Goal: Transaction & Acquisition: Purchase product/service

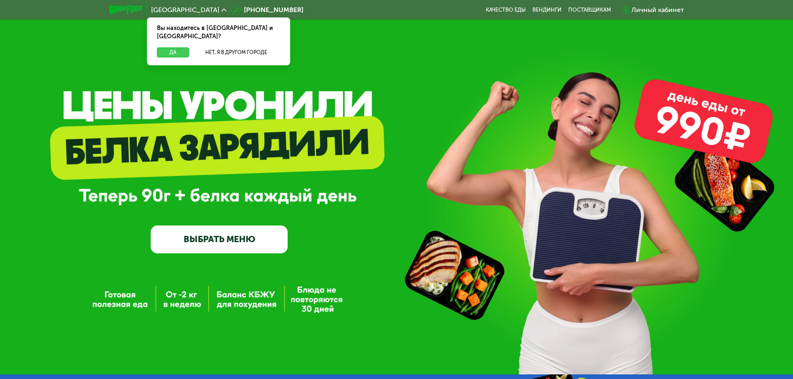
click at [183, 47] on button "Да" at bounding box center [173, 52] width 32 height 10
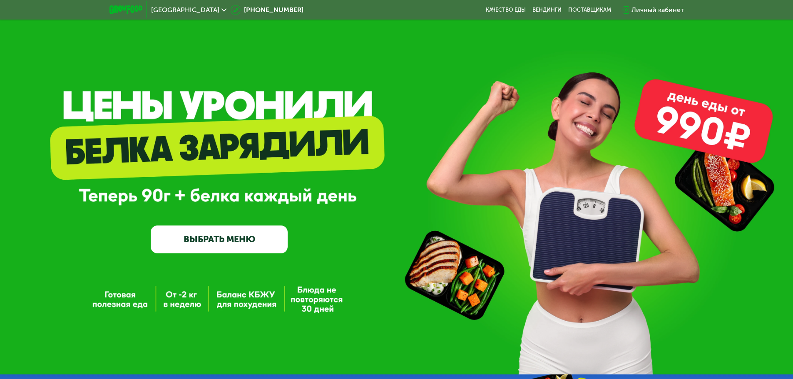
click at [237, 241] on link "ВЫБРАТЬ МЕНЮ" at bounding box center [219, 239] width 137 height 27
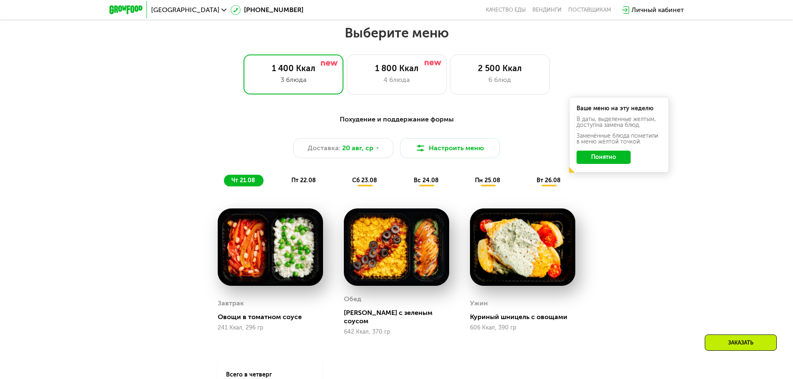
scroll to position [450, 0]
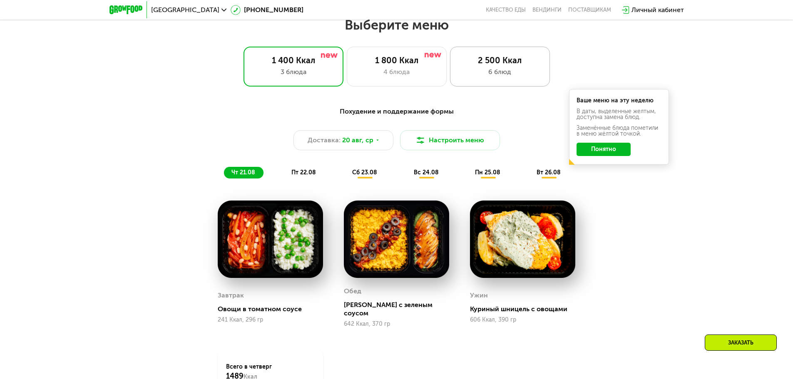
click at [496, 64] on div "2 500 Ккал" at bounding box center [500, 60] width 82 height 10
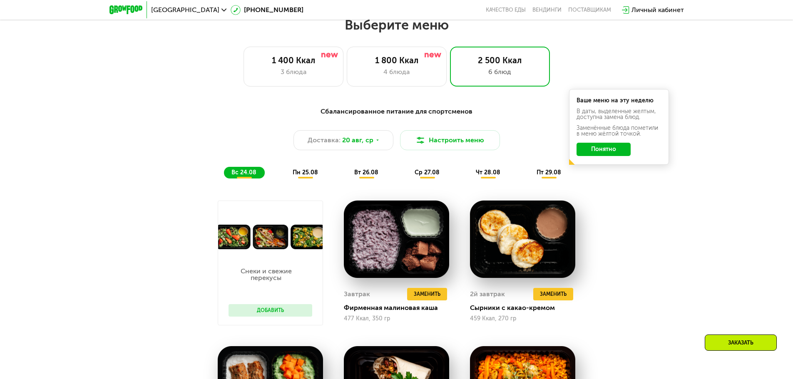
scroll to position [491, 0]
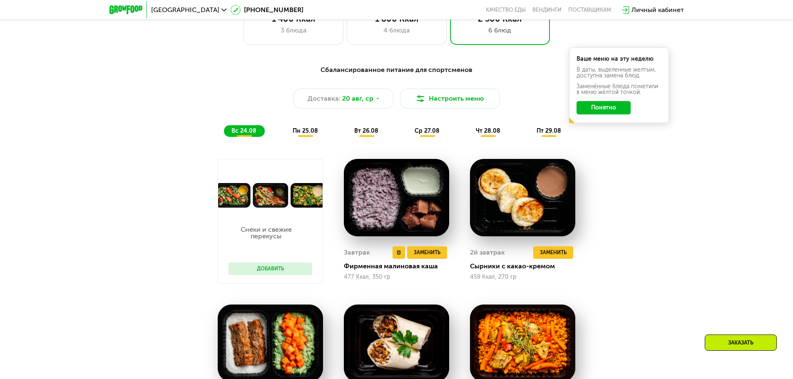
click at [407, 204] on img at bounding box center [396, 198] width 105 height 78
click at [426, 210] on img at bounding box center [396, 198] width 105 height 78
click at [426, 257] on span "Заменить" at bounding box center [427, 253] width 27 height 8
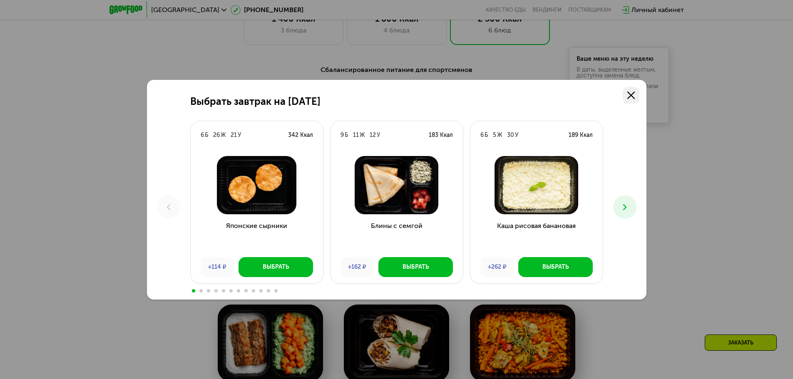
click at [631, 92] on icon at bounding box center [631, 95] width 7 height 7
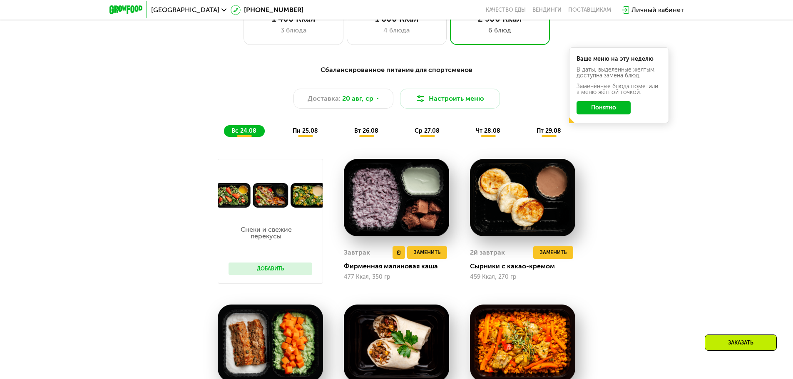
click at [413, 208] on img at bounding box center [396, 198] width 105 height 78
click at [424, 257] on span "Заменить" at bounding box center [427, 253] width 27 height 8
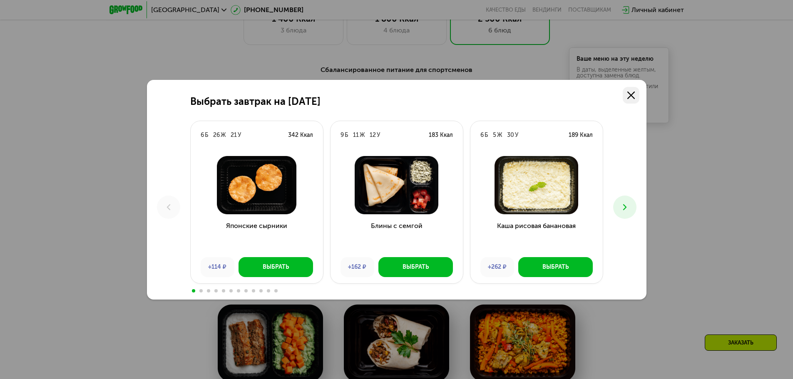
click at [631, 93] on icon at bounding box center [631, 95] width 7 height 7
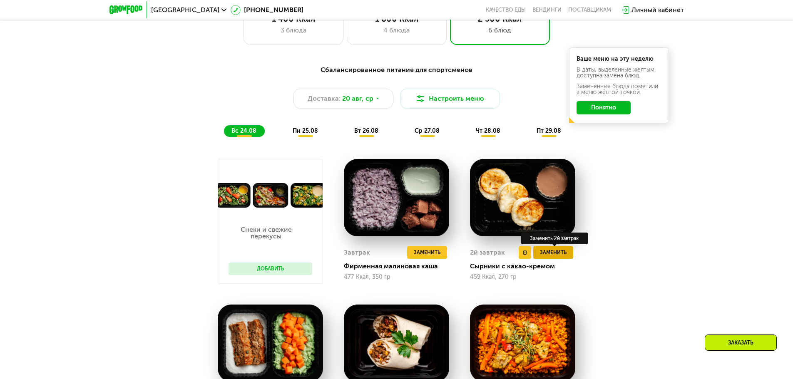
click at [546, 254] on span "Заменить" at bounding box center [553, 253] width 27 height 8
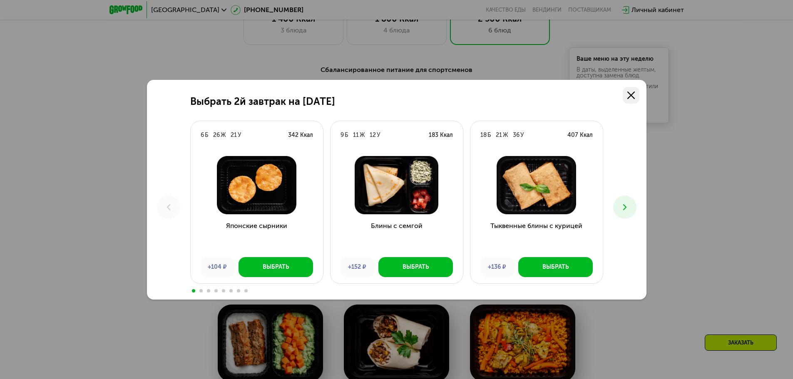
click at [630, 96] on use at bounding box center [631, 95] width 7 height 7
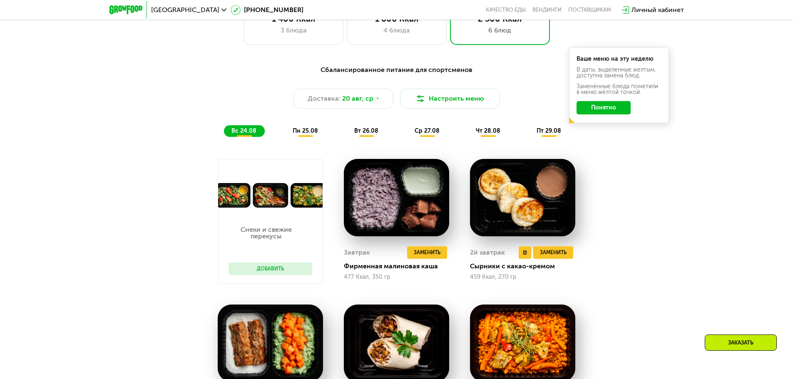
click at [533, 197] on img at bounding box center [522, 198] width 105 height 78
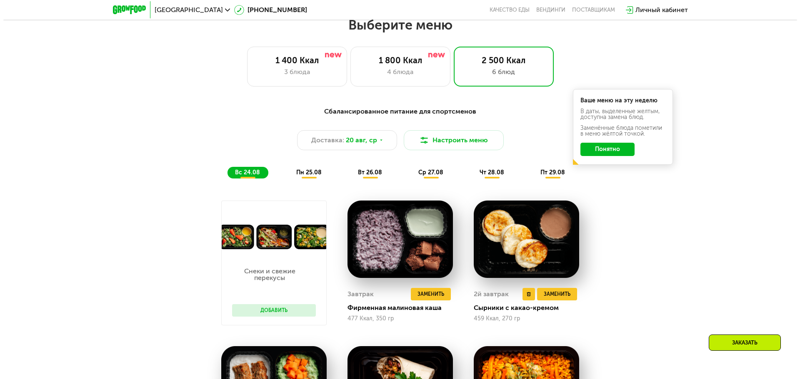
scroll to position [408, 0]
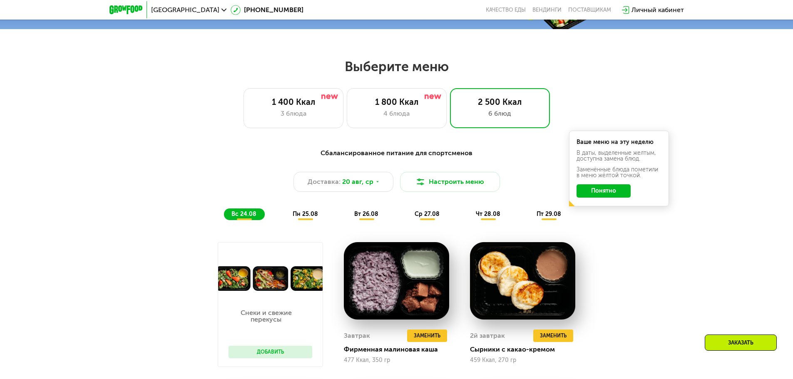
click at [611, 195] on button "Понятно" at bounding box center [604, 191] width 54 height 13
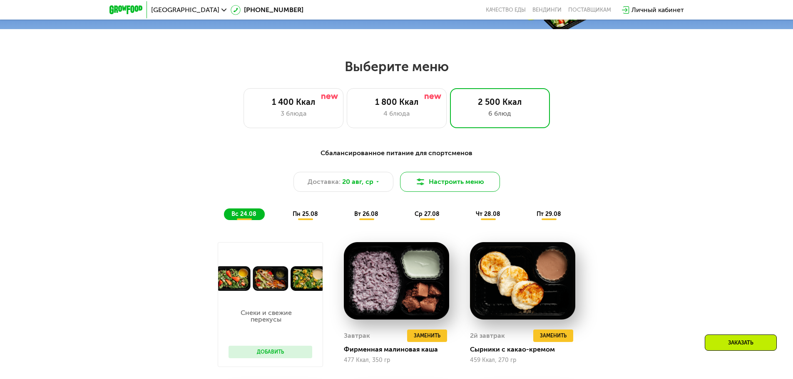
click at [454, 188] on button "Настроить меню" at bounding box center [450, 182] width 100 height 20
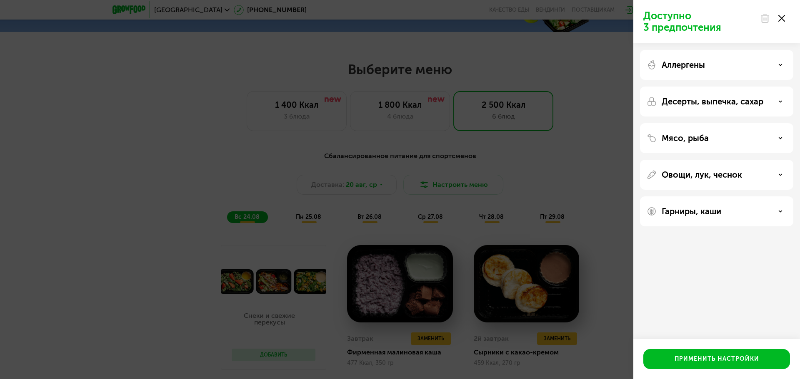
click at [727, 142] on div "Мясо, рыба" at bounding box center [716, 138] width 140 height 10
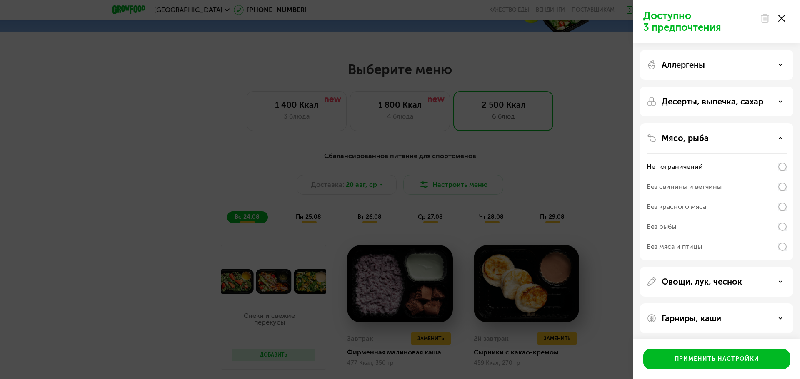
click at [727, 142] on div "Мясо, рыба" at bounding box center [716, 138] width 140 height 10
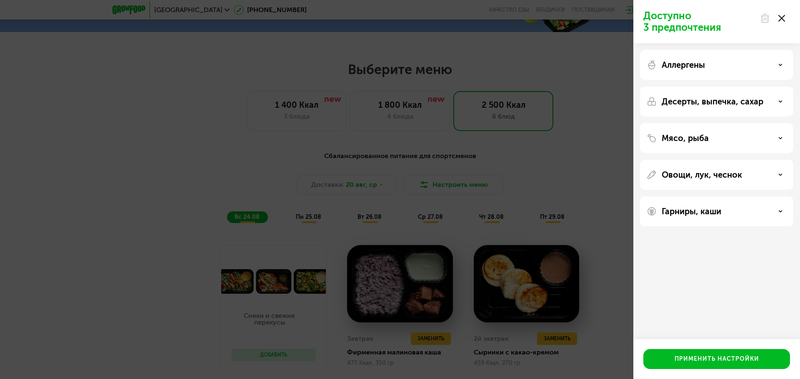
click at [738, 87] on div "Аллергены" at bounding box center [716, 102] width 153 height 30
click at [774, 105] on div "Десерты, выпечка, сахар" at bounding box center [716, 102] width 140 height 10
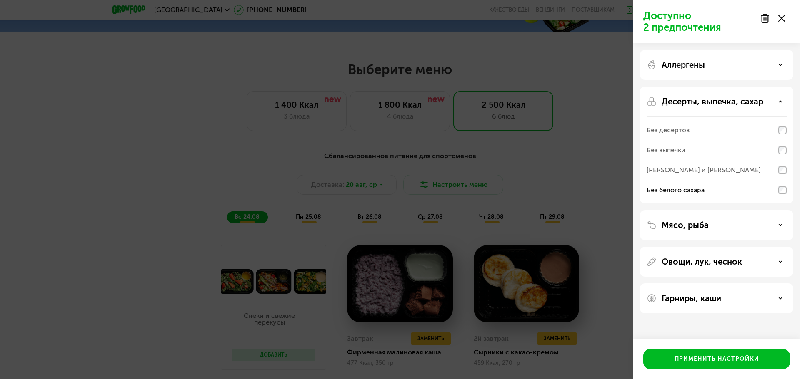
click at [780, 299] on use at bounding box center [780, 298] width 3 height 1
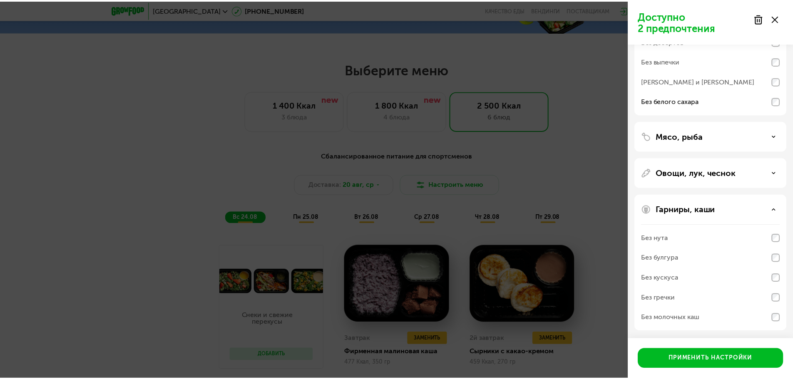
scroll to position [90, 0]
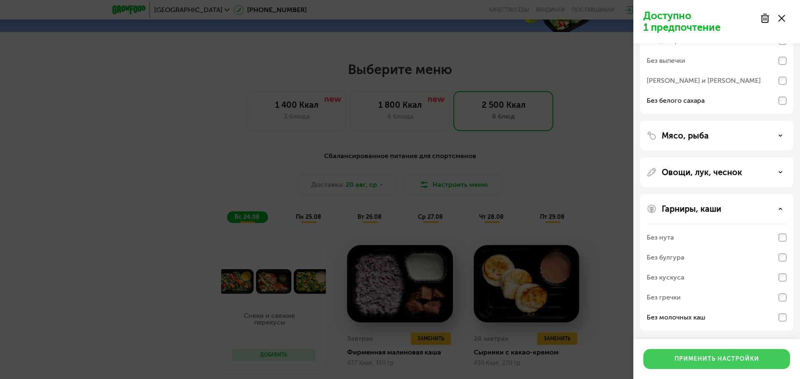
click at [735, 359] on div "Применить настройки" at bounding box center [716, 359] width 85 height 8
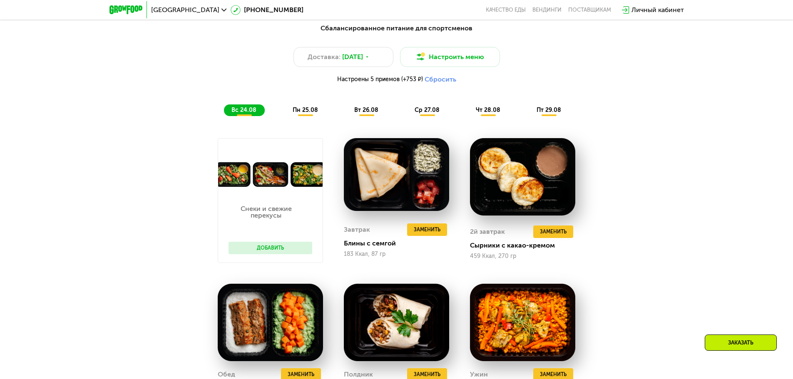
scroll to position [491, 0]
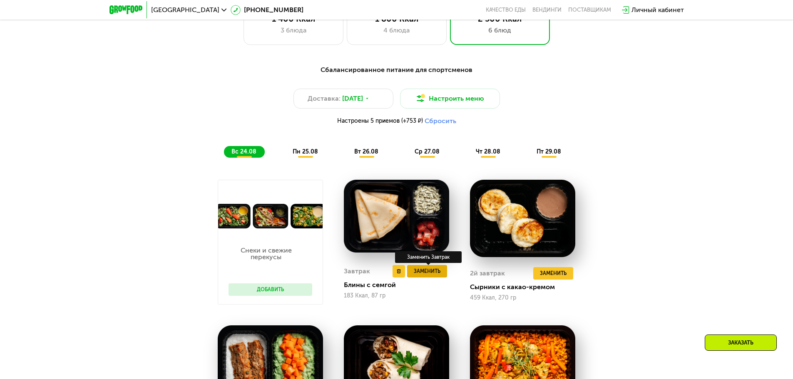
click at [421, 276] on span "Заменить" at bounding box center [427, 271] width 27 height 8
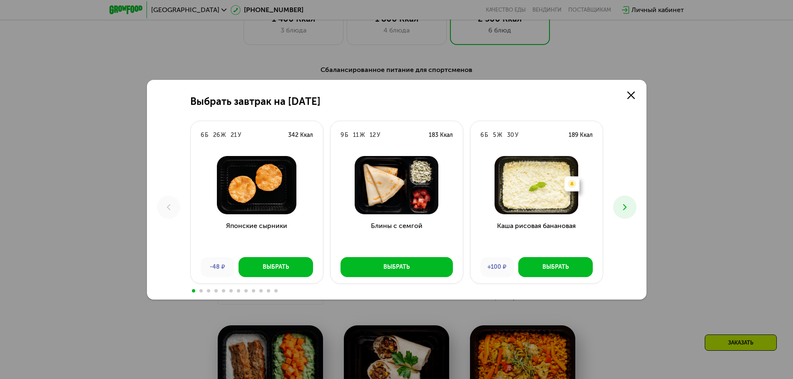
click at [627, 202] on button at bounding box center [625, 207] width 23 height 23
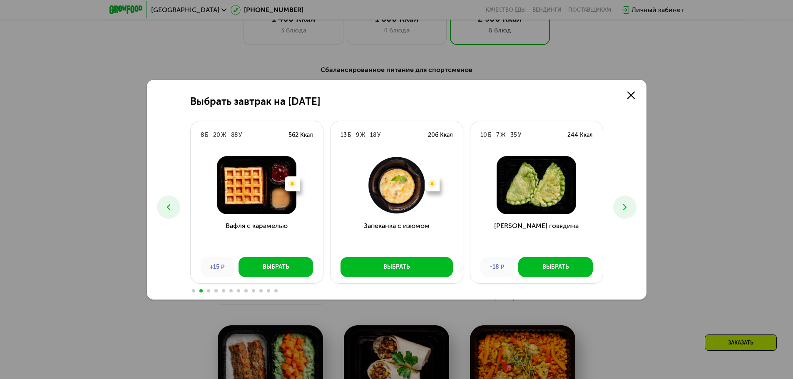
click at [627, 202] on icon at bounding box center [625, 207] width 10 height 10
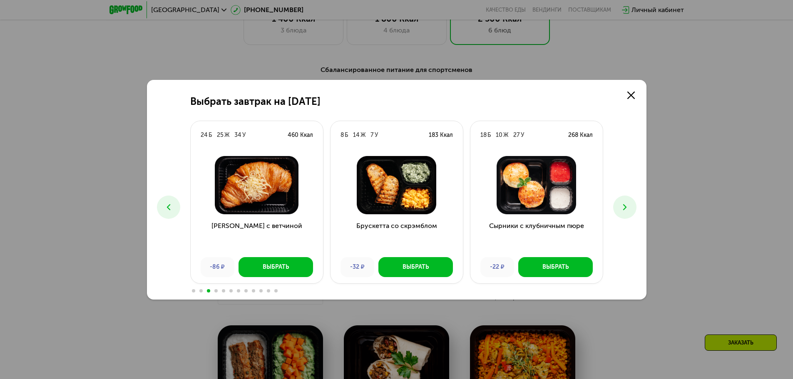
click at [627, 202] on icon at bounding box center [625, 207] width 10 height 10
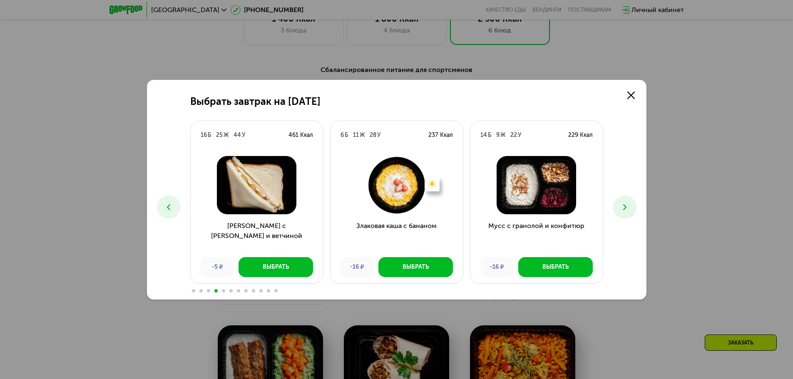
click at [627, 202] on icon at bounding box center [625, 207] width 10 height 10
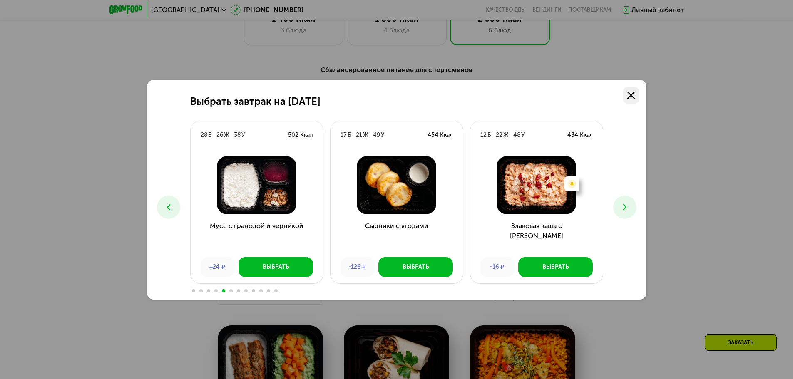
click at [635, 100] on link at bounding box center [631, 95] width 17 height 17
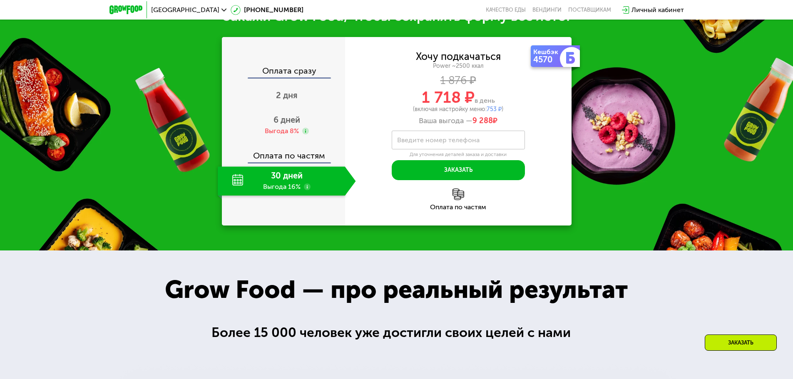
scroll to position [1166, 0]
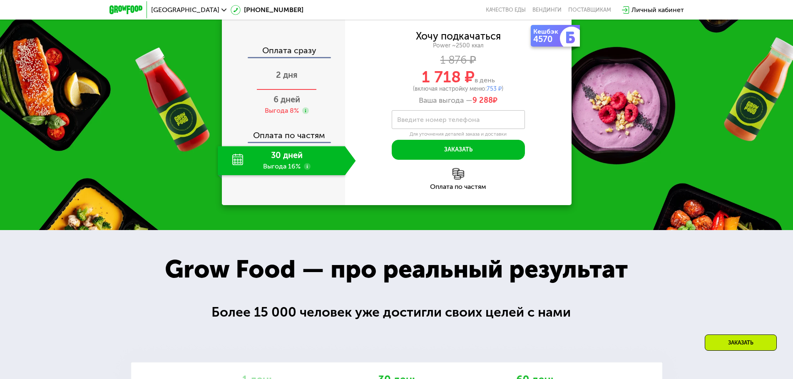
click at [285, 80] on span "2 дня" at bounding box center [287, 75] width 22 height 10
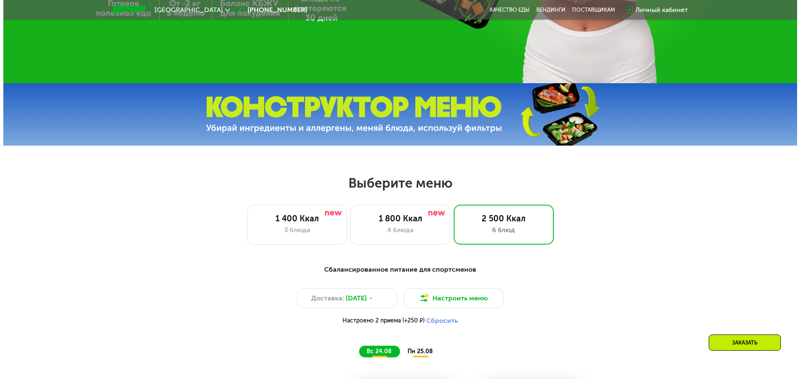
scroll to position [333, 0]
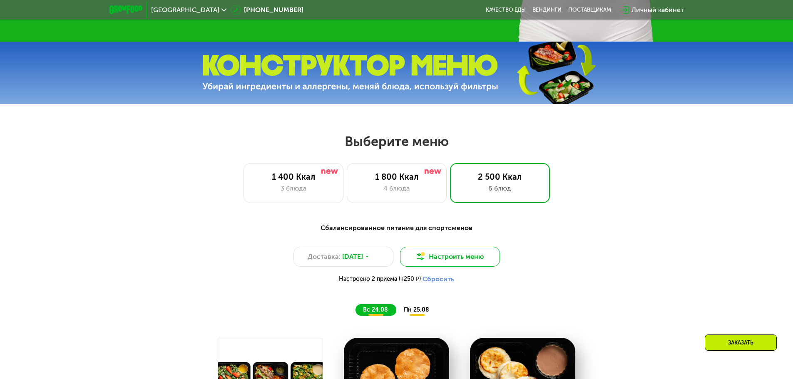
click at [436, 263] on button "Настроить меню" at bounding box center [450, 257] width 100 height 20
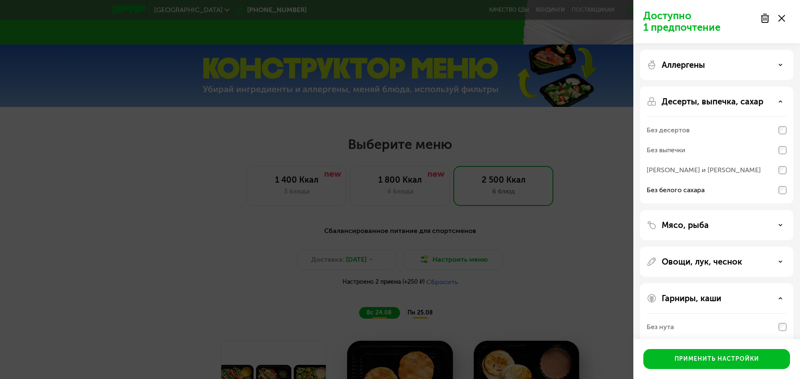
click at [682, 26] on p "Доступно 1 предпочтение" at bounding box center [699, 21] width 112 height 23
click at [675, 14] on p "Доступно 1 предпочтение" at bounding box center [699, 21] width 112 height 23
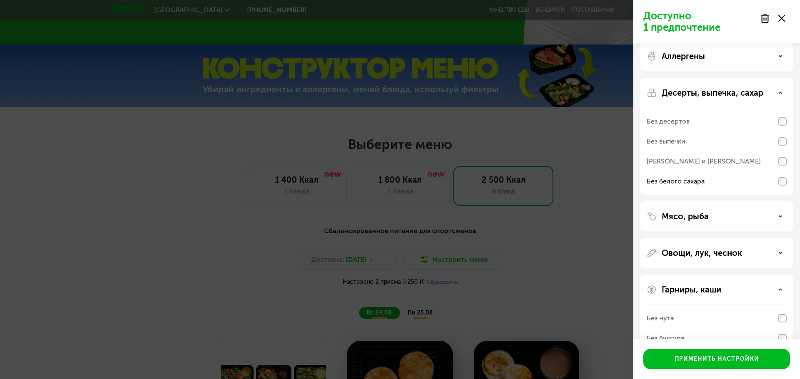
scroll to position [6, 0]
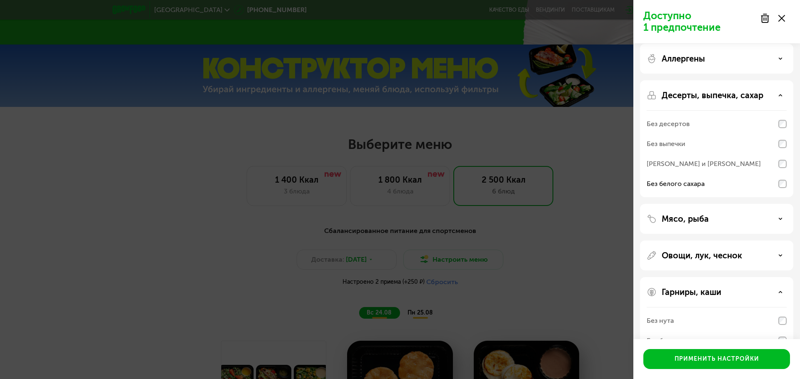
click at [781, 294] on div "Гарниры, каши" at bounding box center [716, 292] width 140 height 10
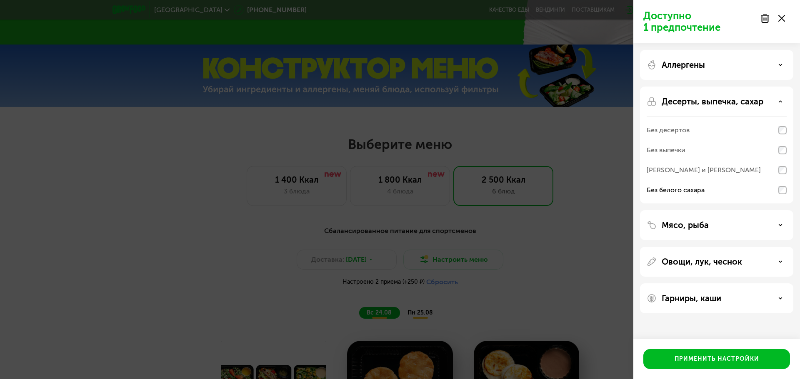
scroll to position [0, 0]
click at [782, 263] on div "Овощи, лук, чеснок" at bounding box center [716, 262] width 140 height 10
click at [780, 261] on icon at bounding box center [780, 262] width 4 height 4
click at [777, 222] on div "Мясо, рыба" at bounding box center [716, 225] width 140 height 10
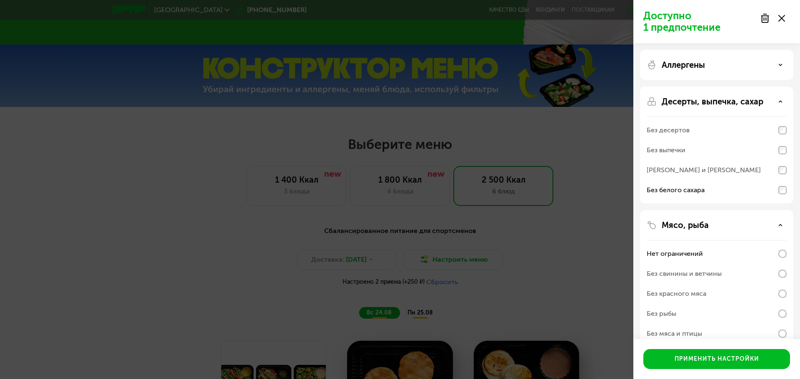
click at [779, 226] on icon at bounding box center [780, 225] width 4 height 4
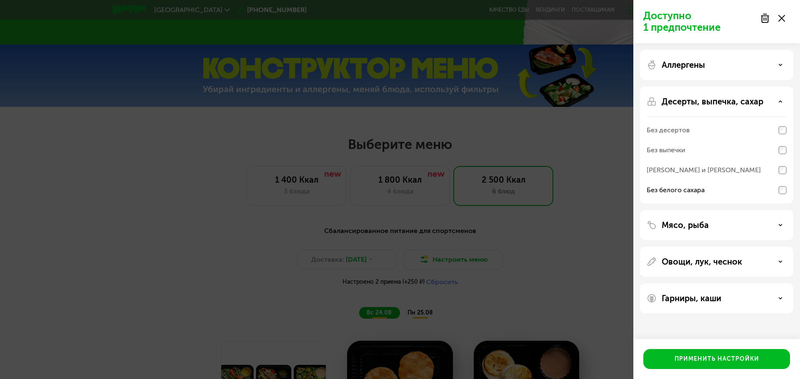
click at [782, 226] on icon at bounding box center [780, 225] width 4 height 4
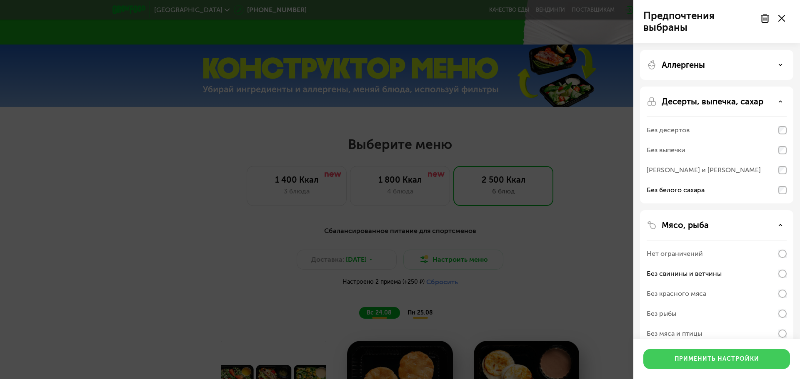
click at [726, 358] on div "Применить настройки" at bounding box center [716, 359] width 85 height 8
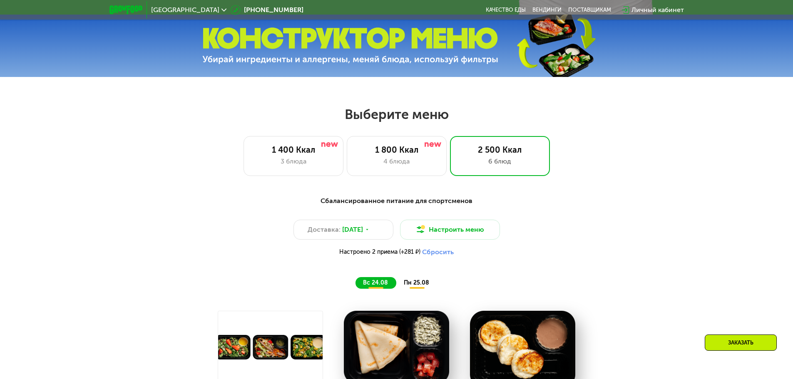
scroll to position [375, 0]
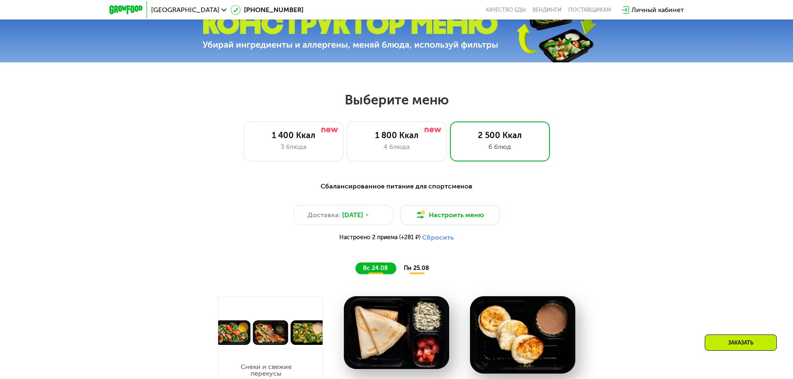
click at [438, 240] on button "Сбросить" at bounding box center [438, 238] width 32 height 8
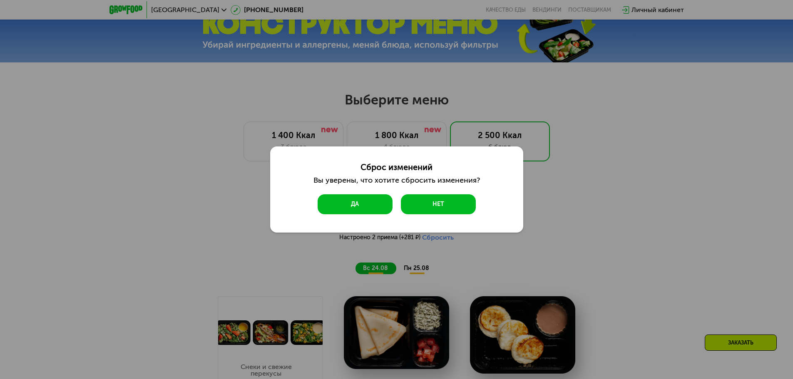
click at [353, 208] on button "Да" at bounding box center [355, 205] width 75 height 20
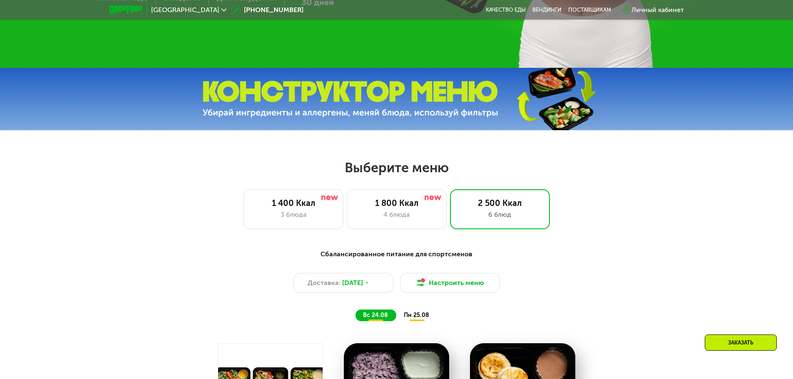
scroll to position [417, 0]
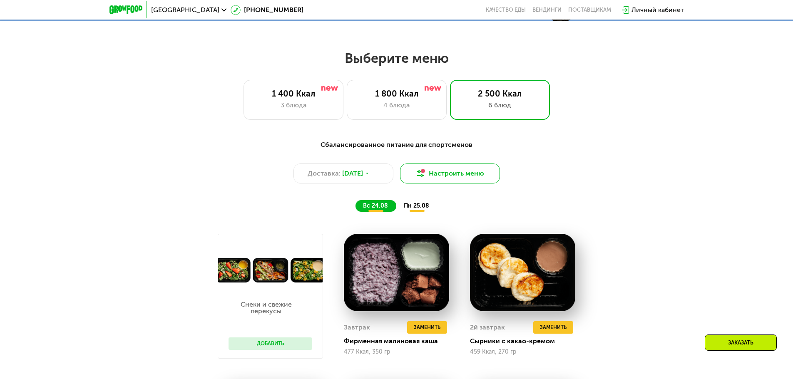
click at [457, 180] on button "Настроить меню" at bounding box center [450, 174] width 100 height 20
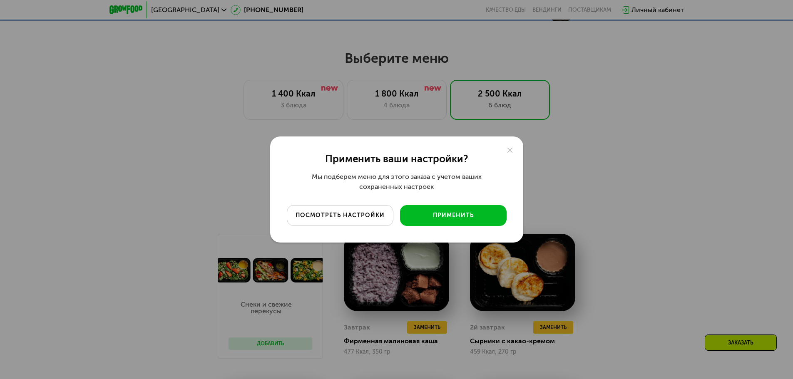
click at [370, 212] on div "посмотреть настройки" at bounding box center [340, 216] width 94 height 8
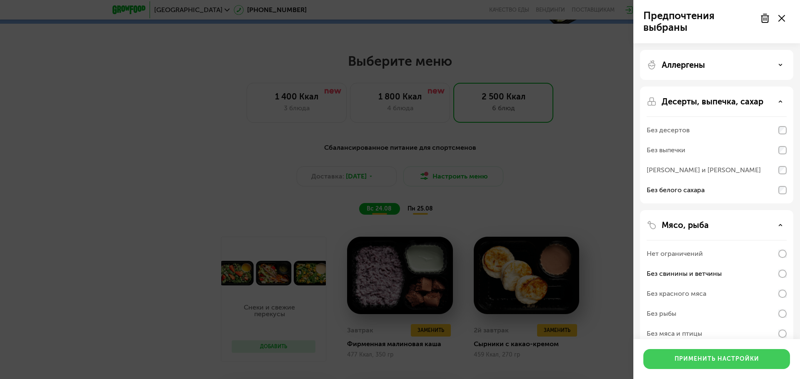
click at [693, 363] on div "Применить настройки" at bounding box center [716, 359] width 85 height 8
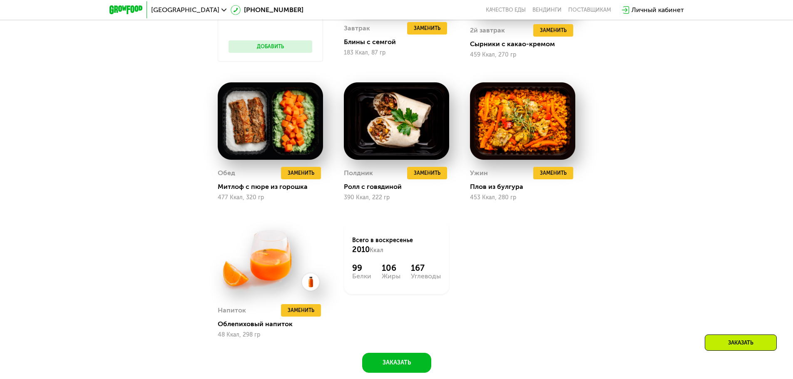
scroll to position [750, 0]
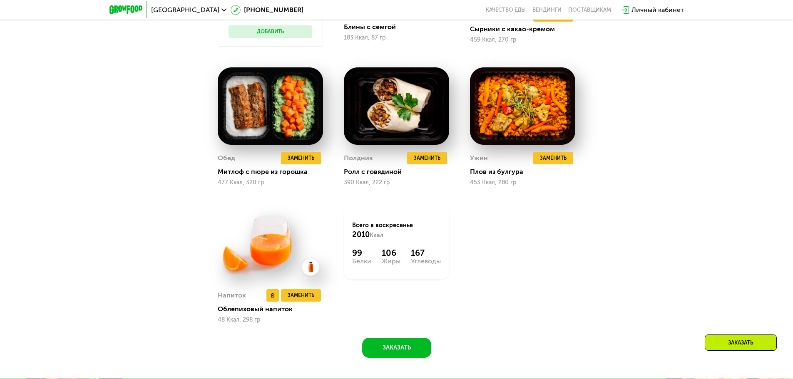
click at [267, 259] on img at bounding box center [270, 244] width 105 height 75
click at [271, 256] on img at bounding box center [270, 244] width 105 height 75
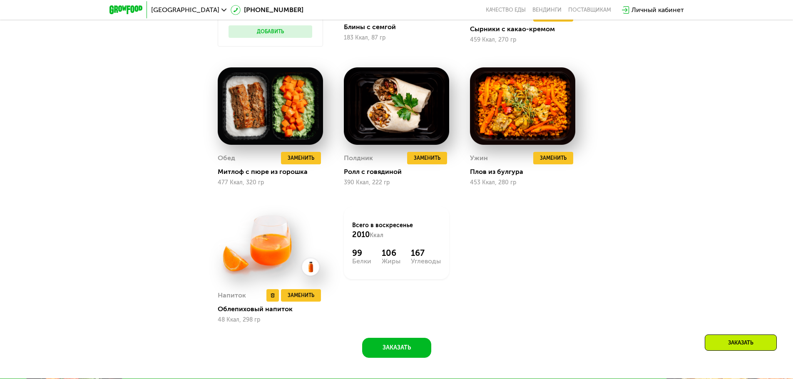
click at [312, 268] on img at bounding box center [270, 244] width 105 height 75
click at [277, 263] on img at bounding box center [270, 244] width 105 height 75
click at [256, 278] on img at bounding box center [270, 244] width 105 height 75
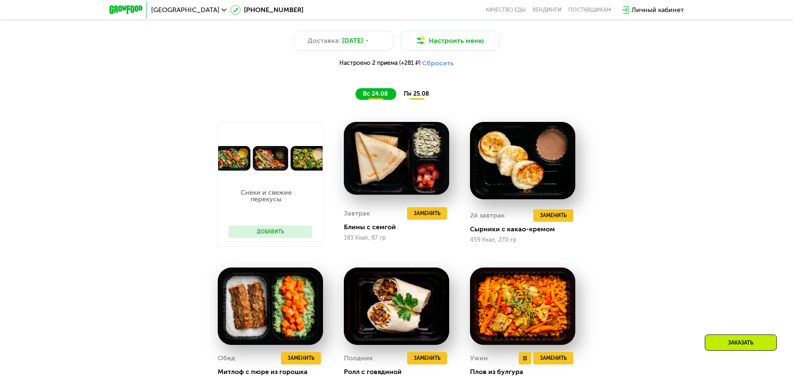
scroll to position [541, 0]
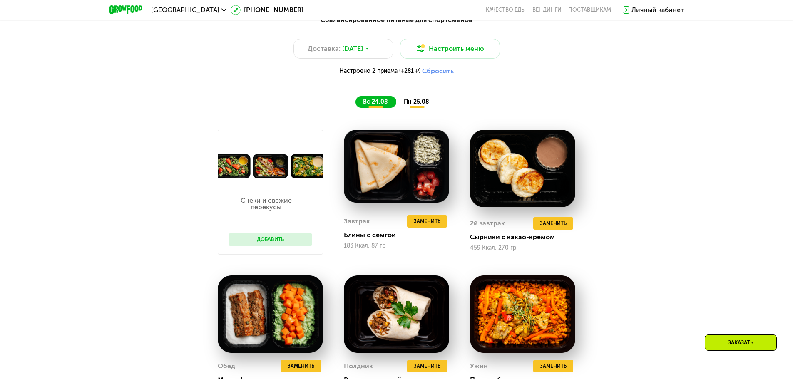
click at [284, 215] on div "Снеки и свежие перекусы Добавить" at bounding box center [270, 217] width 100 height 76
click at [275, 242] on button "Добавить" at bounding box center [271, 240] width 84 height 12
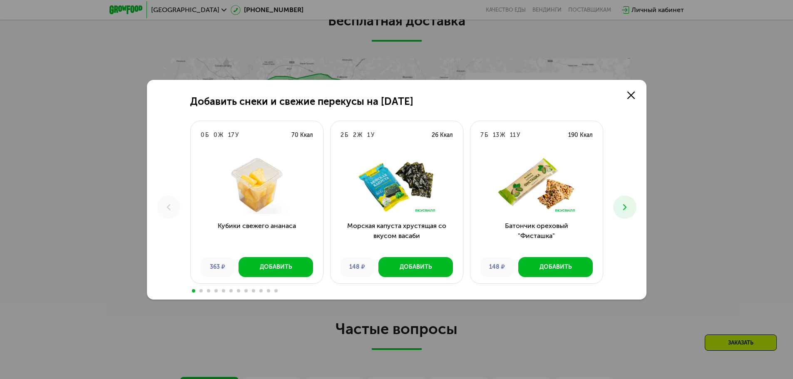
scroll to position [2832, 0]
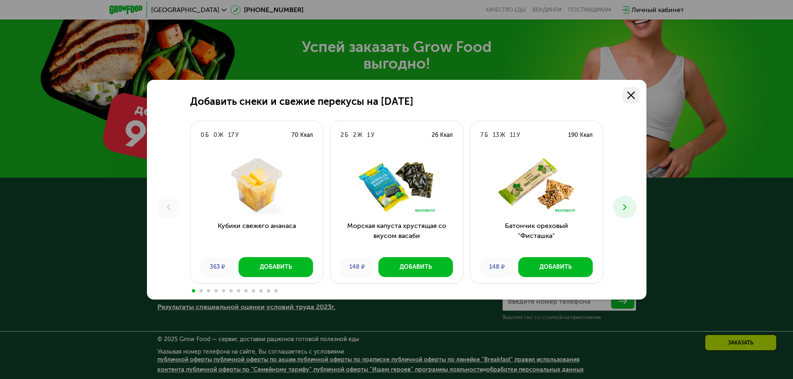
click at [635, 98] on link at bounding box center [631, 95] width 17 height 17
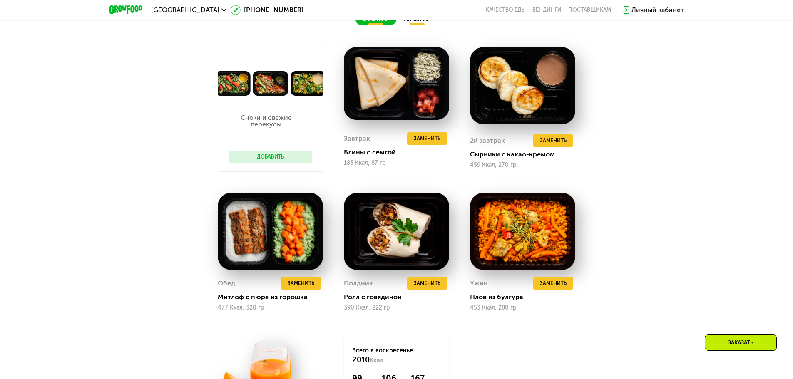
scroll to position [583, 0]
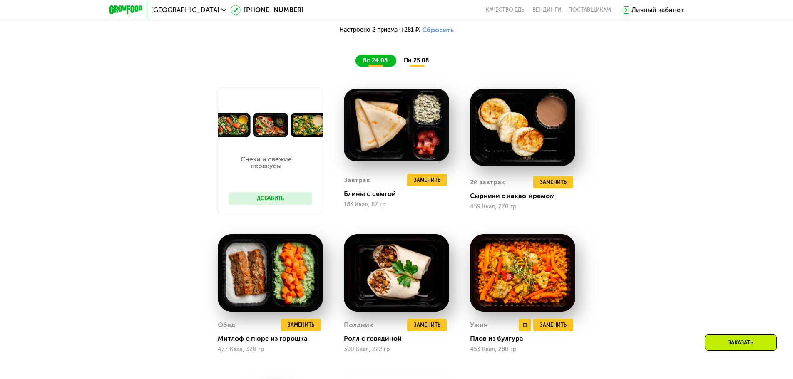
click at [538, 271] on img at bounding box center [522, 273] width 105 height 78
click at [536, 271] on img at bounding box center [522, 273] width 105 height 78
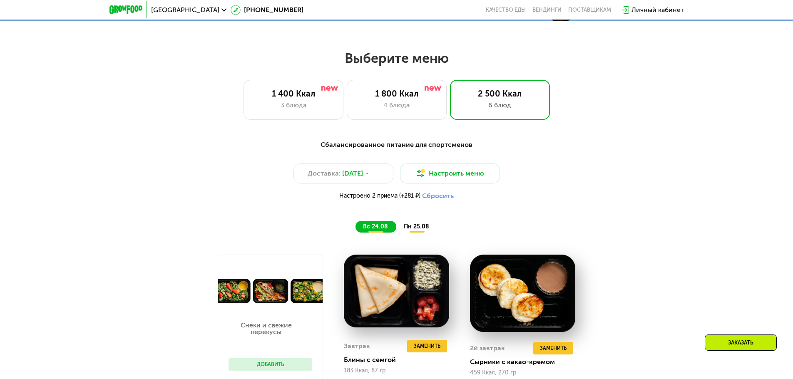
scroll to position [416, 0]
